Goal: Information Seeking & Learning: Check status

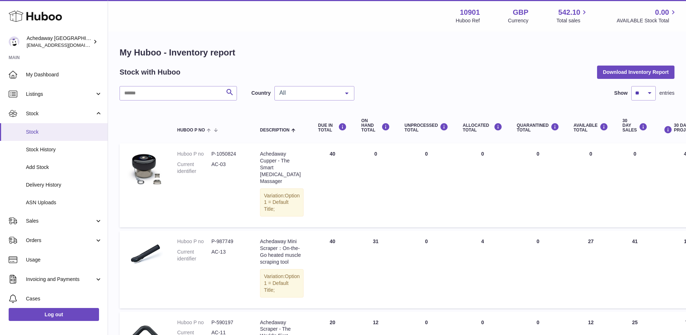
click at [57, 125] on link "Stock" at bounding box center [54, 132] width 108 height 18
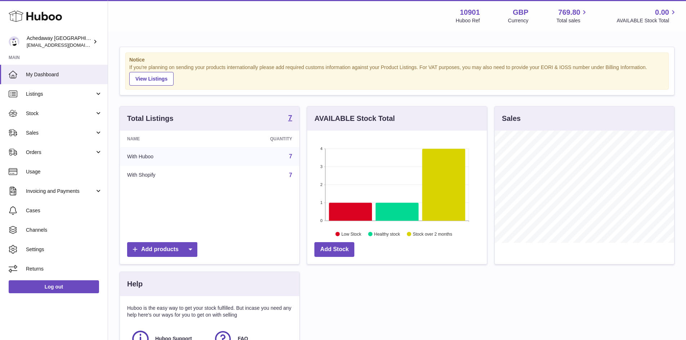
scroll to position [112, 180]
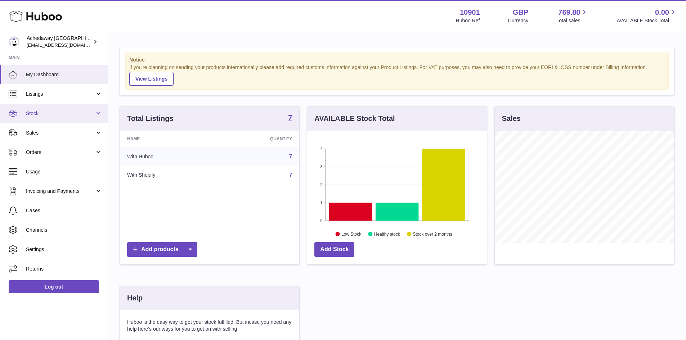
click at [67, 114] on span "Stock" at bounding box center [60, 113] width 69 height 7
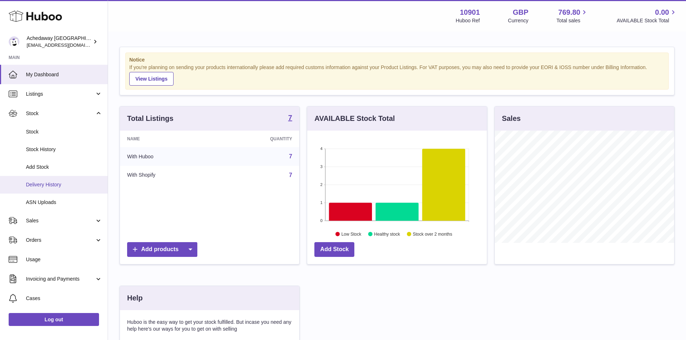
click at [71, 181] on link "Delivery History" at bounding box center [54, 185] width 108 height 18
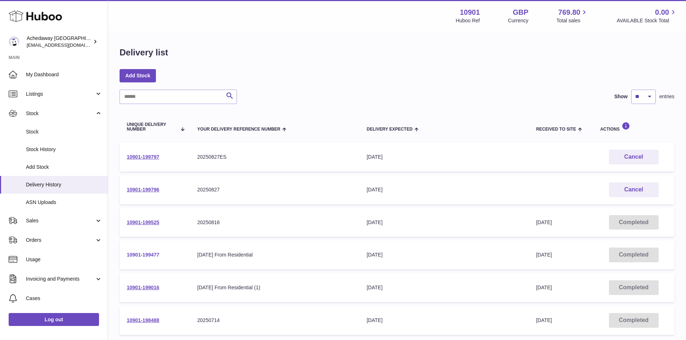
click at [152, 252] on link "10901-199477" at bounding box center [143, 255] width 32 height 6
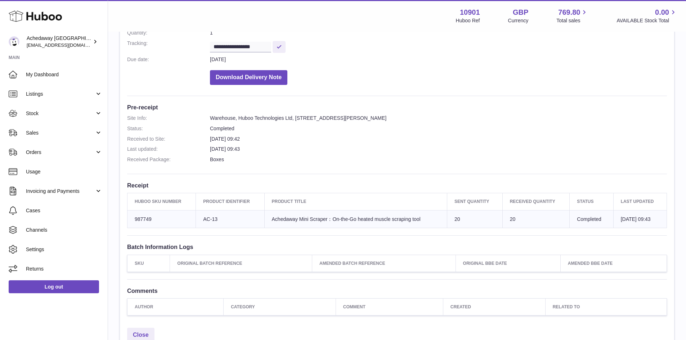
scroll to position [144, 0]
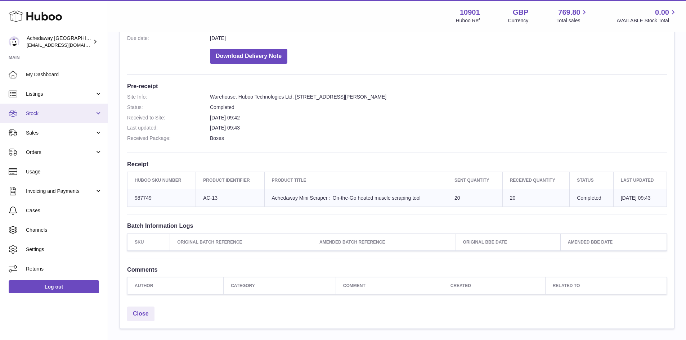
click at [69, 111] on span "Stock" at bounding box center [60, 113] width 69 height 7
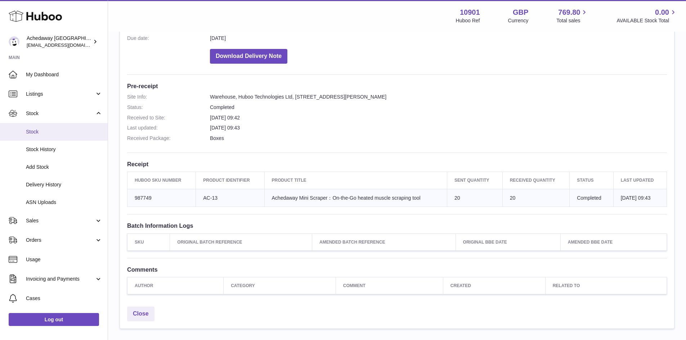
click at [72, 129] on span "Stock" at bounding box center [64, 132] width 76 height 7
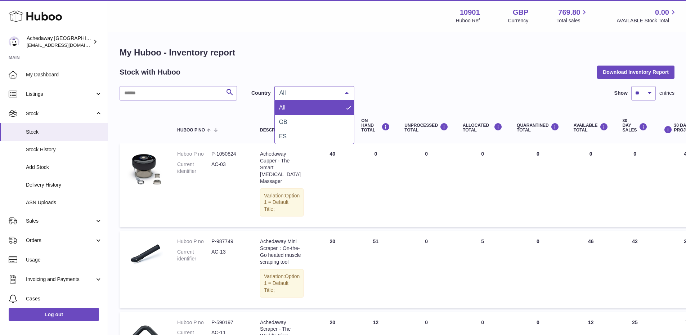
click at [291, 99] on div "All" at bounding box center [314, 93] width 80 height 14
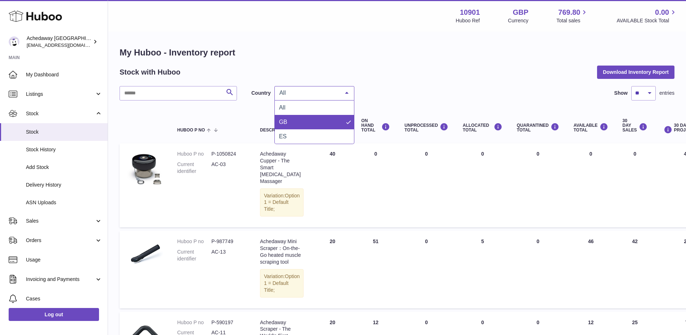
click at [294, 124] on span "GB" at bounding box center [314, 122] width 79 height 14
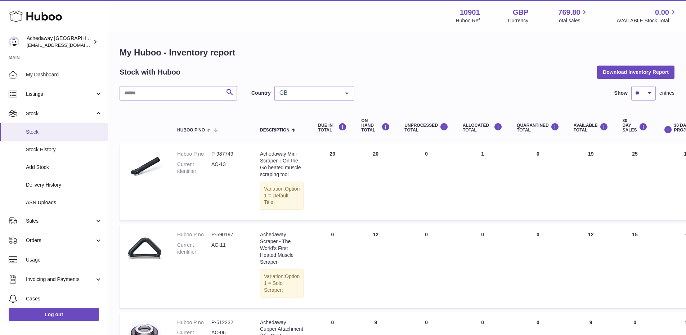
click at [73, 127] on link "Stock" at bounding box center [54, 132] width 108 height 18
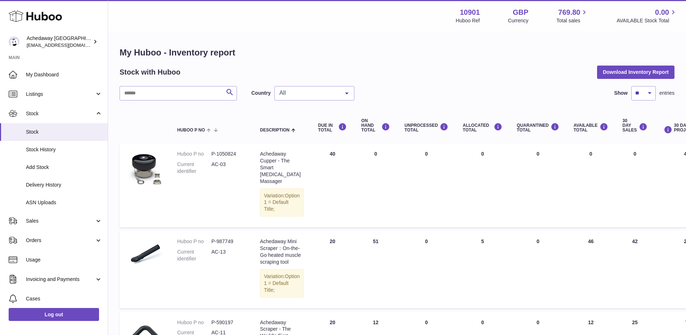
click at [306, 99] on div "All" at bounding box center [314, 93] width 80 height 14
click at [306, 121] on span "GB" at bounding box center [314, 122] width 79 height 14
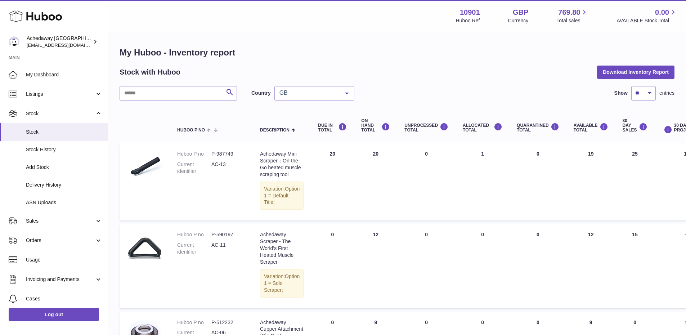
click at [319, 104] on div "Search Country GB All GB ES No elements found. Consider changing the search que…" at bounding box center [397, 310] width 555 height 449
click at [318, 98] on div "GB" at bounding box center [314, 93] width 80 height 14
click at [311, 138] on span "ES" at bounding box center [314, 136] width 79 height 14
click at [296, 90] on span "ES" at bounding box center [309, 92] width 62 height 7
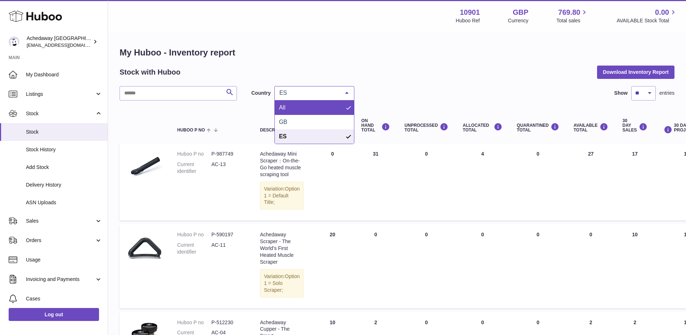
click at [299, 103] on span "All" at bounding box center [314, 107] width 79 height 14
